Goal: Find specific page/section

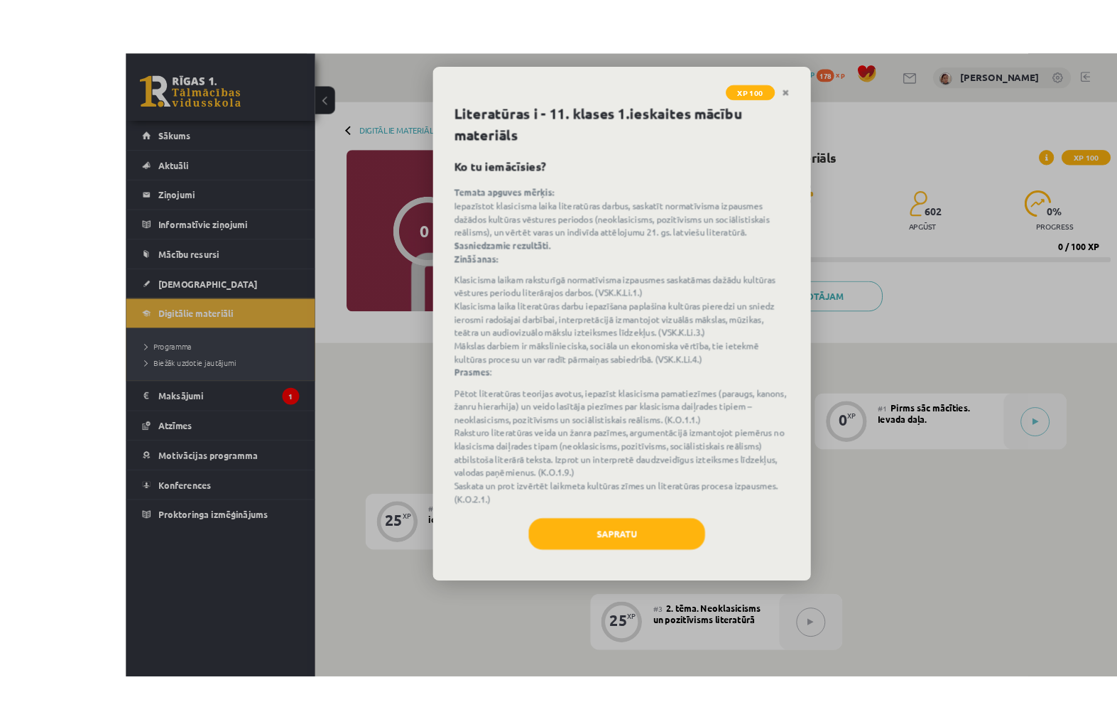
scroll to position [33, 0]
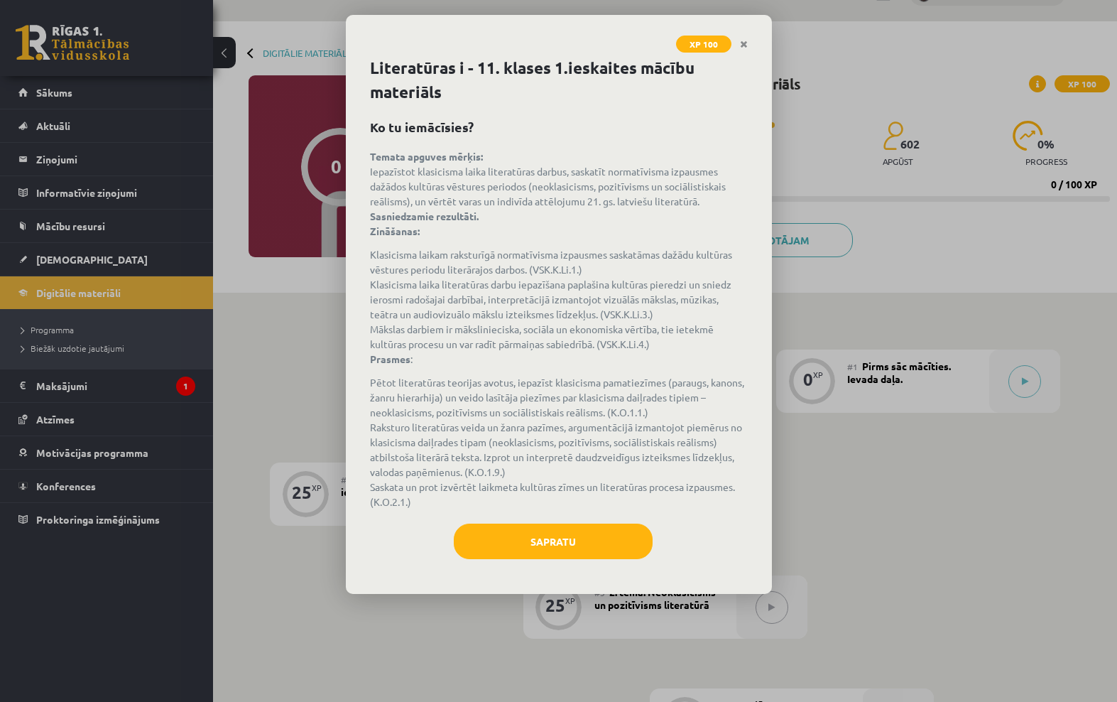
click at [735, 44] on link "Close" at bounding box center [743, 45] width 25 height 28
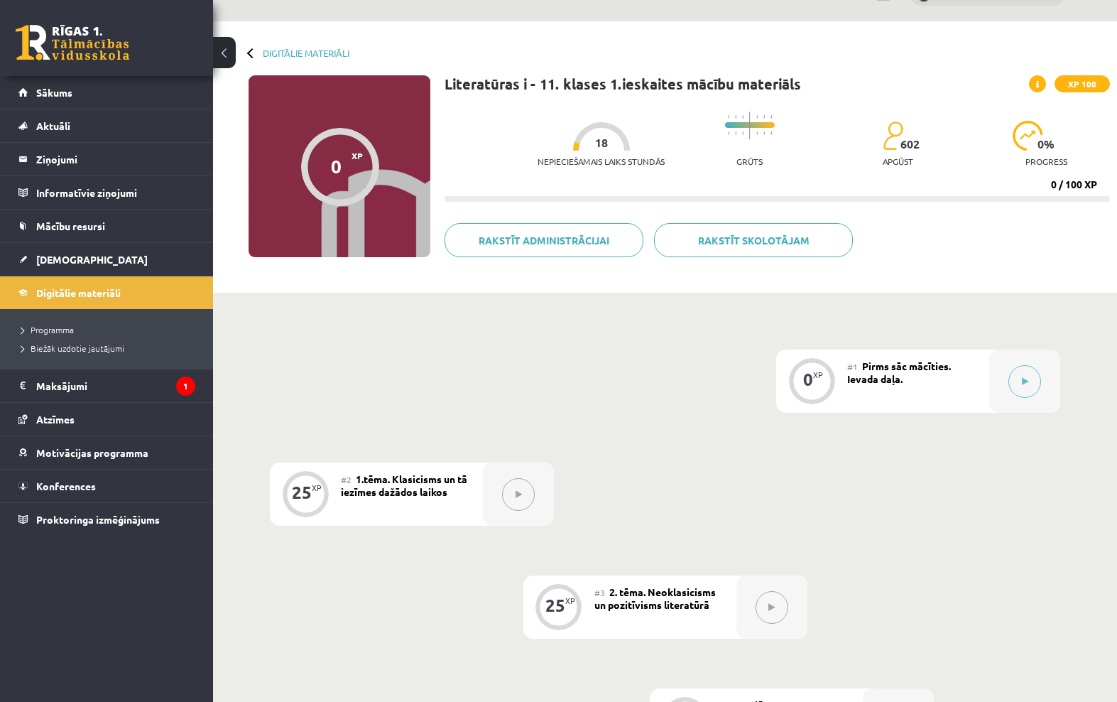
click at [100, 380] on legend "Maksājumi 1" at bounding box center [115, 385] width 159 height 33
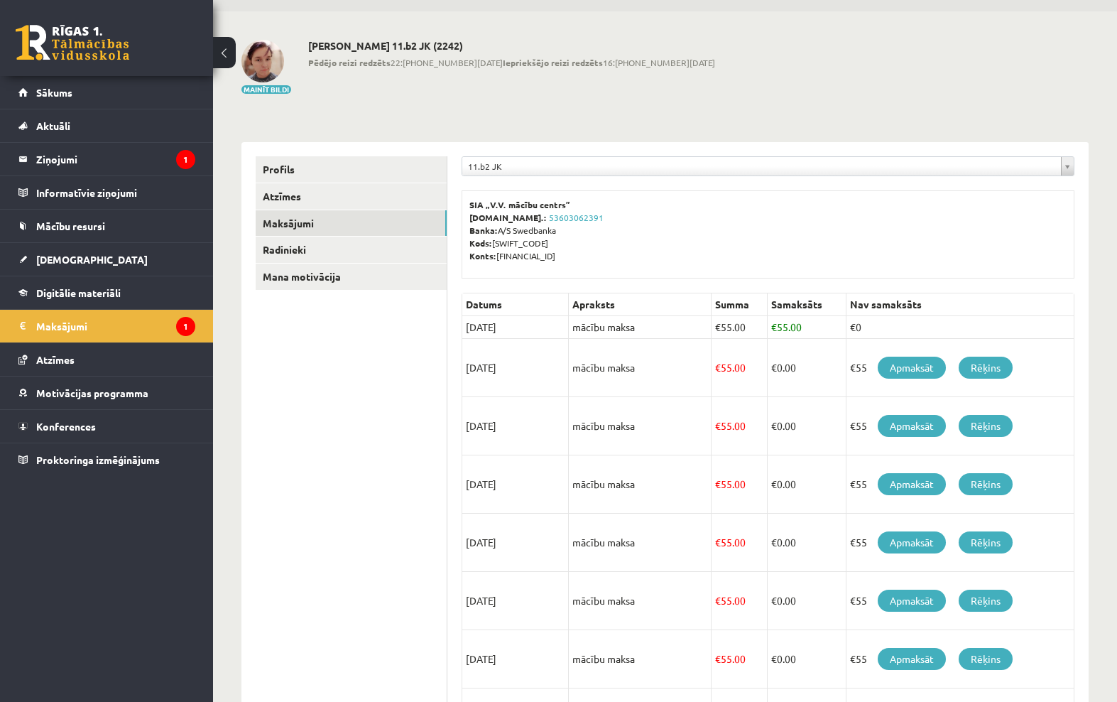
scroll to position [43, 0]
click at [56, 160] on legend "Ziņojumi 1" at bounding box center [115, 159] width 159 height 33
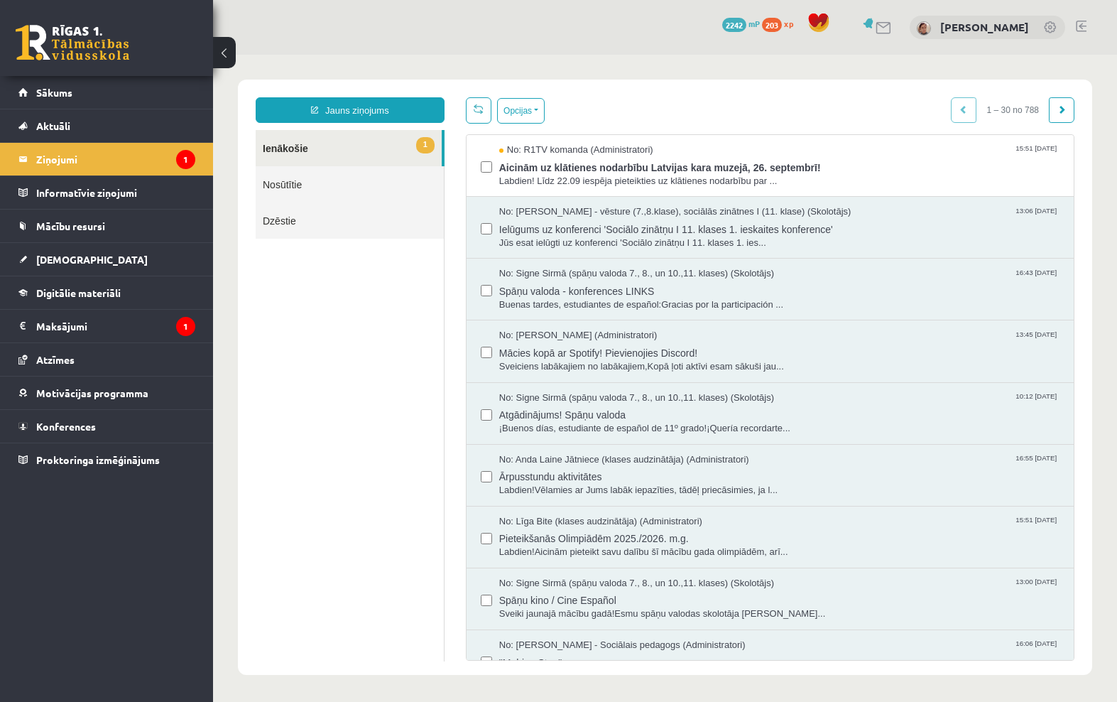
click at [63, 339] on legend "Maksājumi 1" at bounding box center [115, 326] width 159 height 33
